Goal: Transaction & Acquisition: Subscribe to service/newsletter

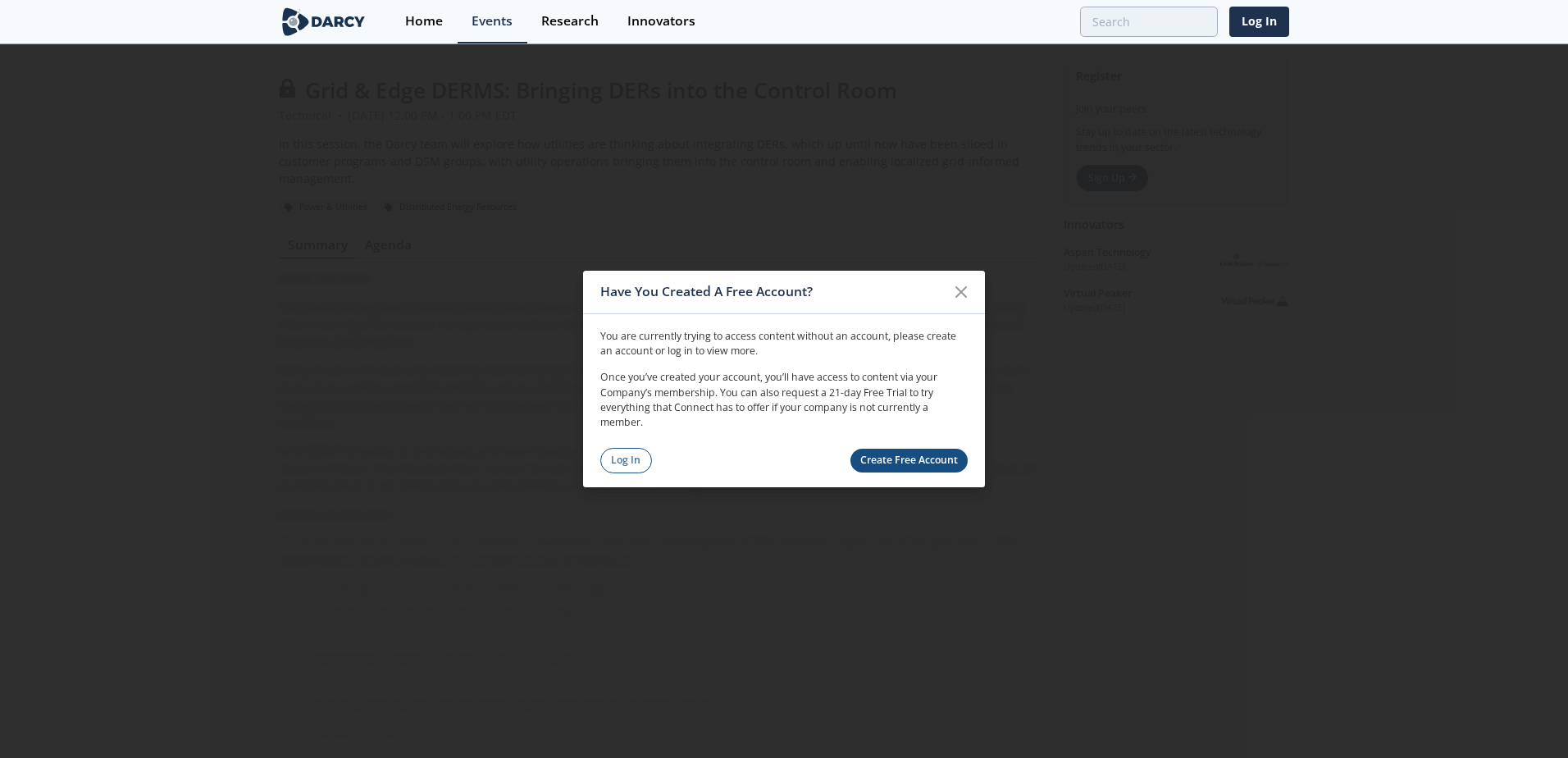
click at [919, 458] on link "Create Free Account" at bounding box center [909, 461] width 118 height 24
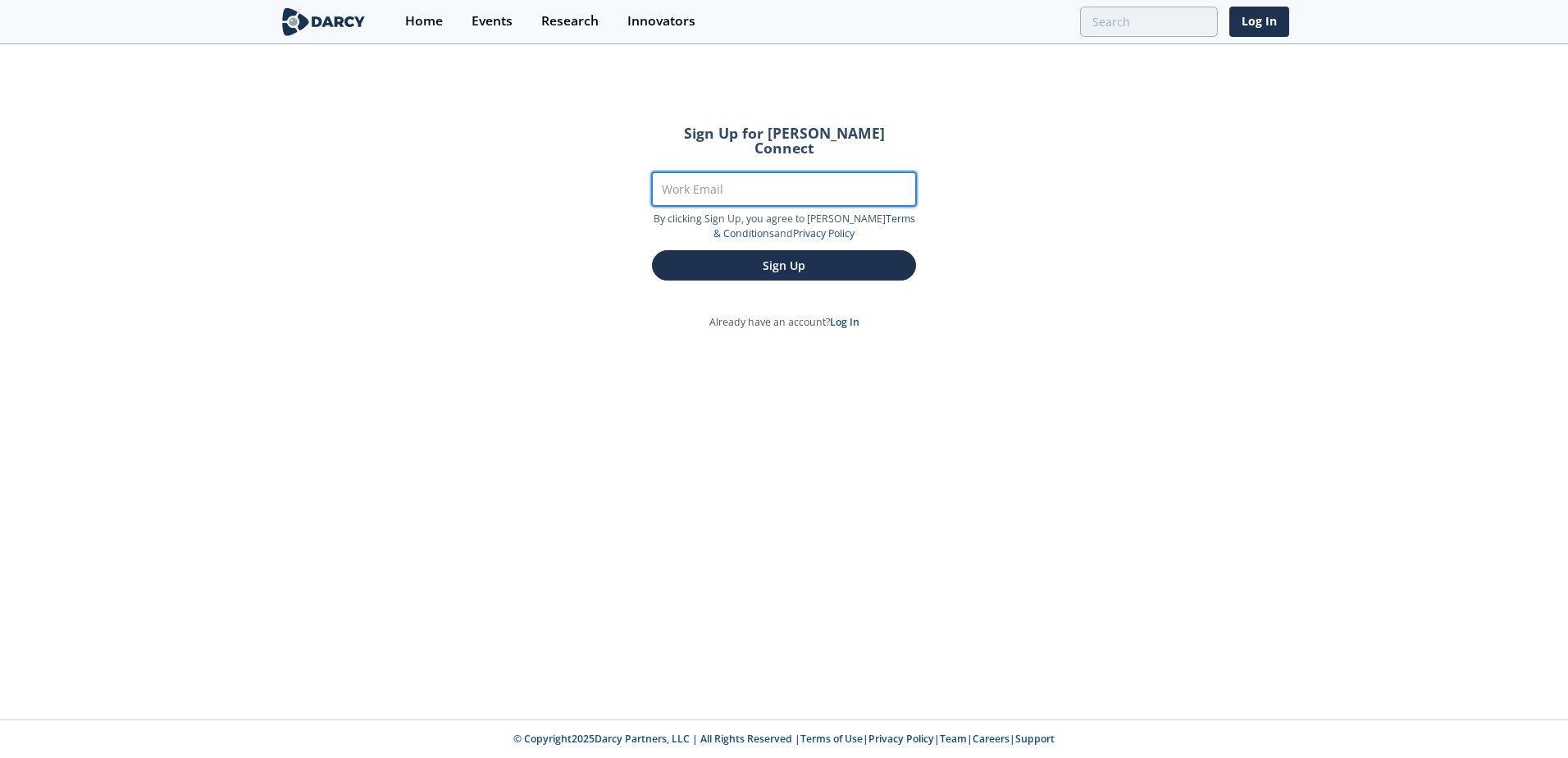
click at [745, 177] on input "Work Email" at bounding box center [784, 189] width 264 height 34
type input "[PERSON_NAME][EMAIL_ADDRESS][PERSON_NAME][PERSON_NAME][DOMAIN_NAME]"
click at [754, 241] on div "Sign Up" at bounding box center [784, 261] width 264 height 40
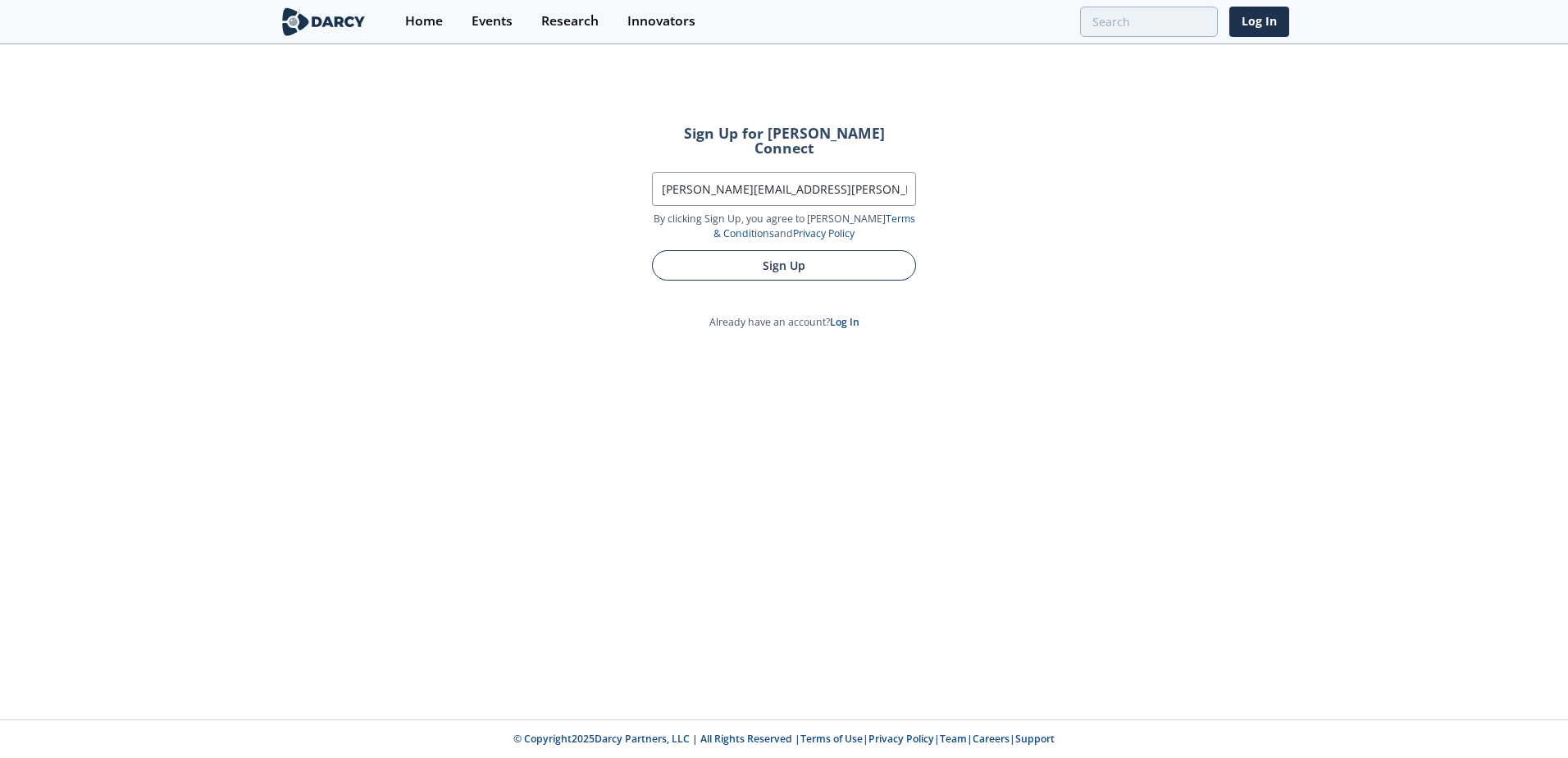
click at [754, 250] on button "Sign Up" at bounding box center [784, 264] width 264 height 30
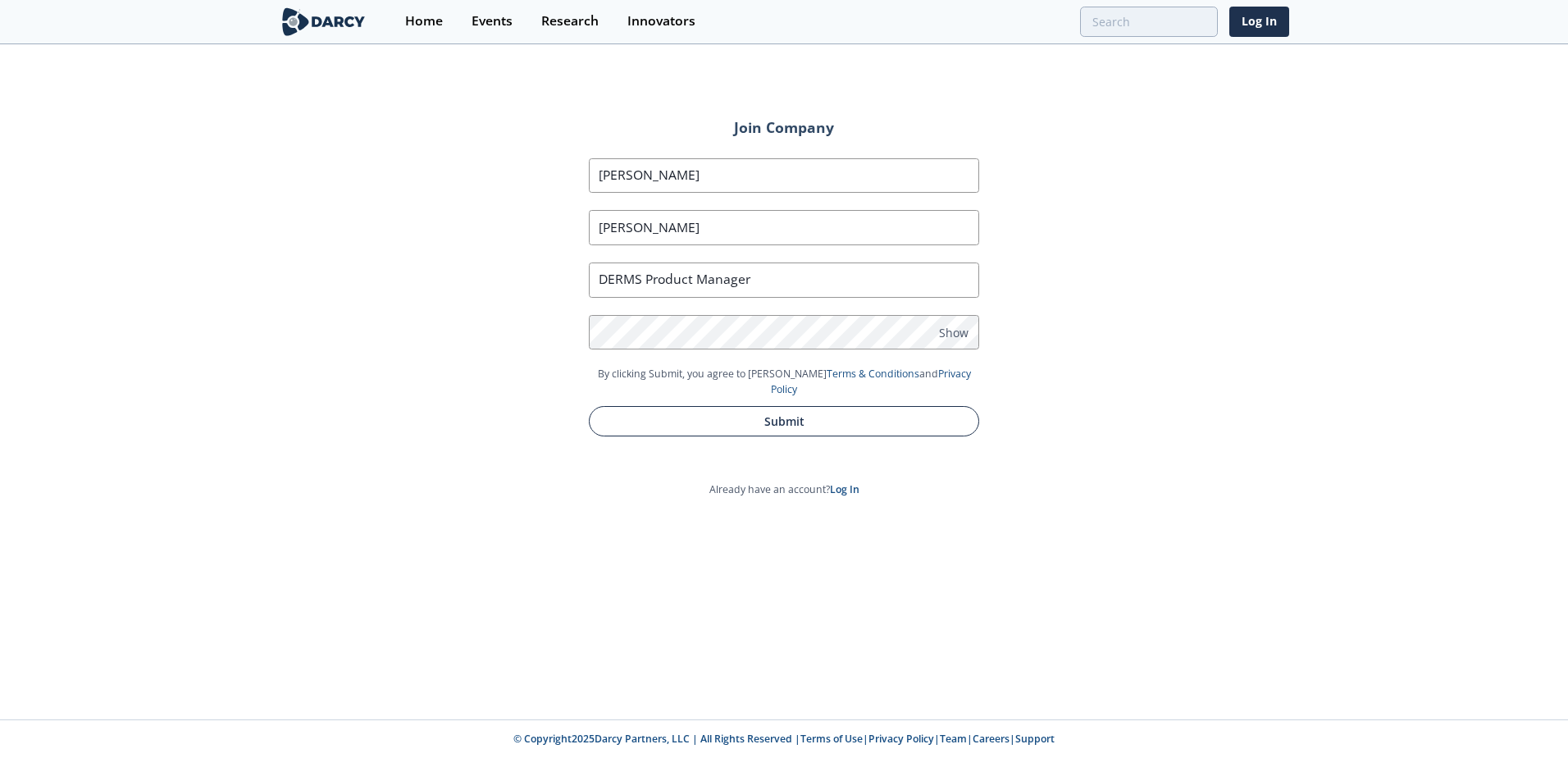
click at [718, 406] on button "Submit" at bounding box center [784, 420] width 390 height 30
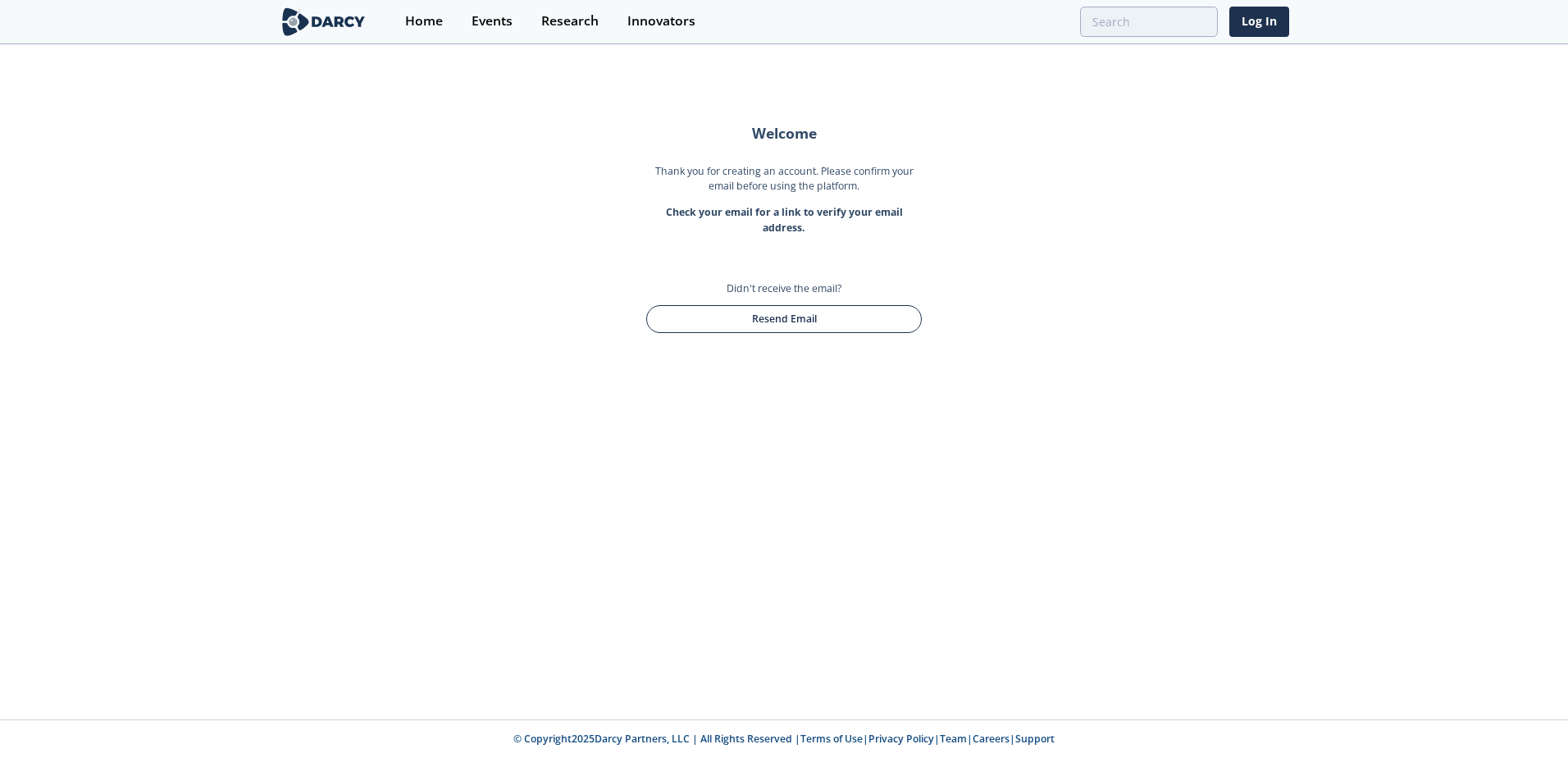
click at [782, 316] on button "Resend Email" at bounding box center [784, 319] width 276 height 28
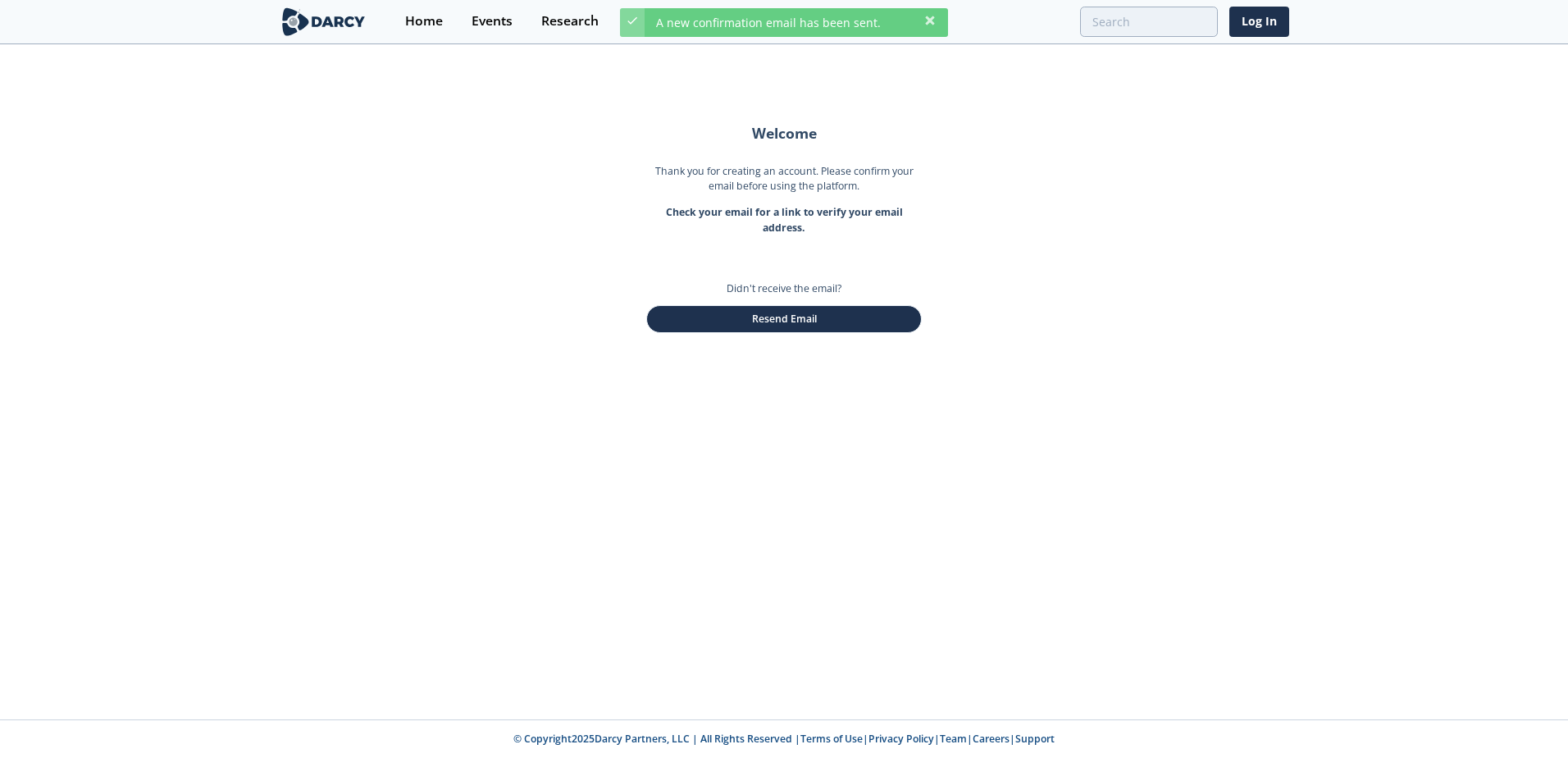
click at [1124, 196] on div "Welcome Thank you for creating an account. Please confirm your email before usi…" at bounding box center [784, 382] width 1568 height 674
click at [927, 16] on icon at bounding box center [929, 20] width 9 height 9
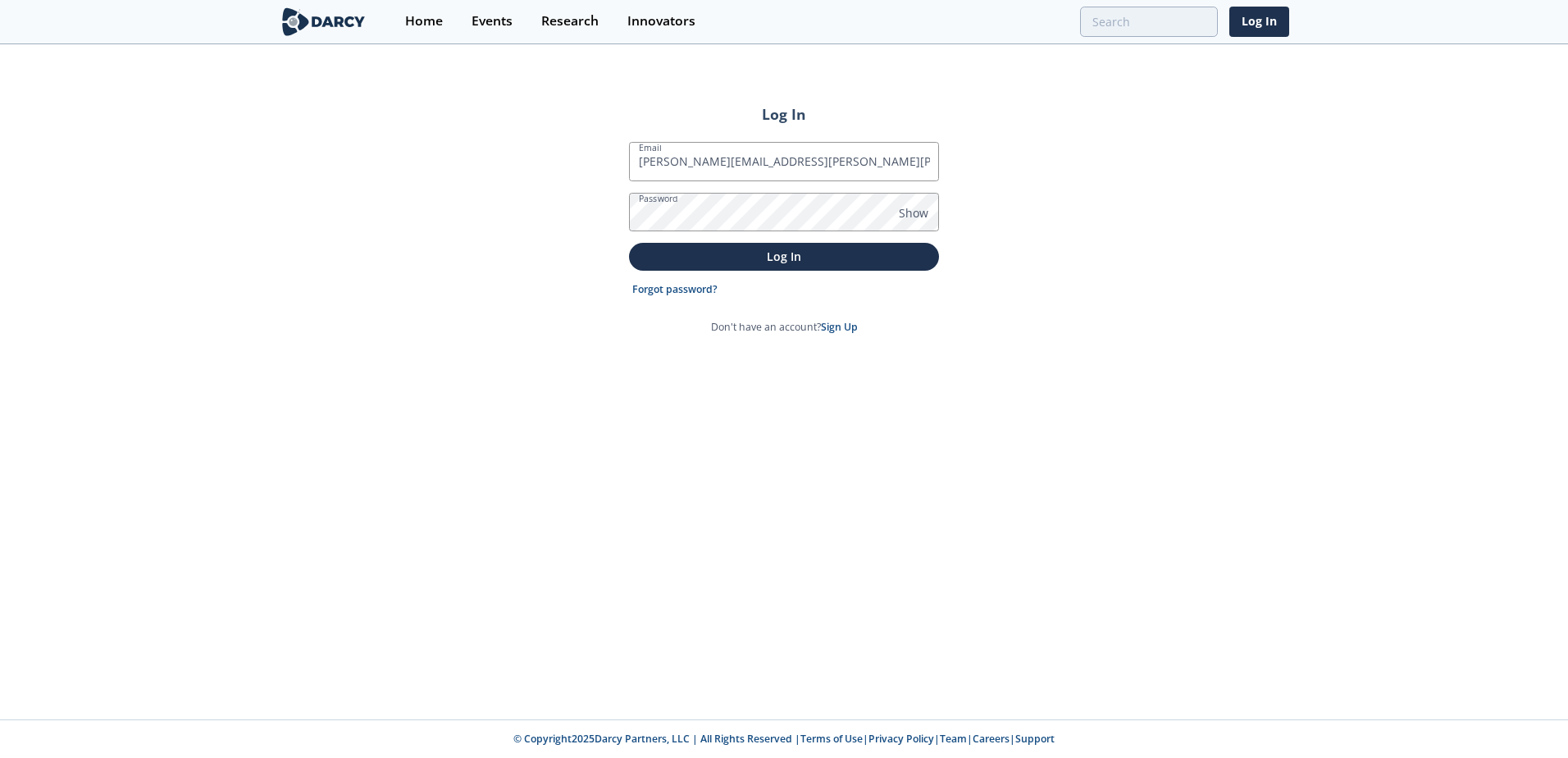
click at [629, 243] on button "Log In" at bounding box center [784, 256] width 310 height 27
